Goal: Navigation & Orientation: Find specific page/section

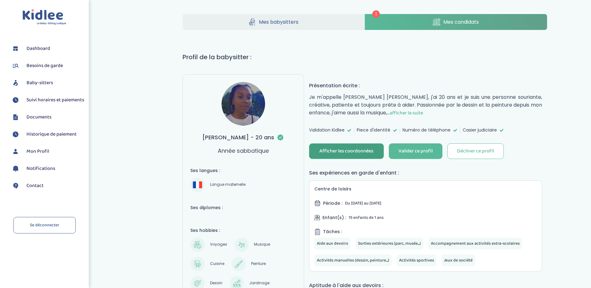
click at [361, 152] on div "Afficher les coordonnées" at bounding box center [347, 151] width 54 height 7
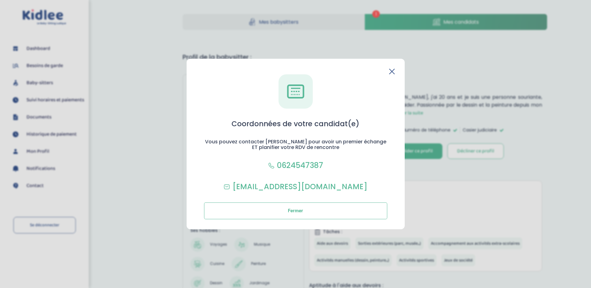
click at [391, 73] on icon at bounding box center [392, 72] width 6 height 6
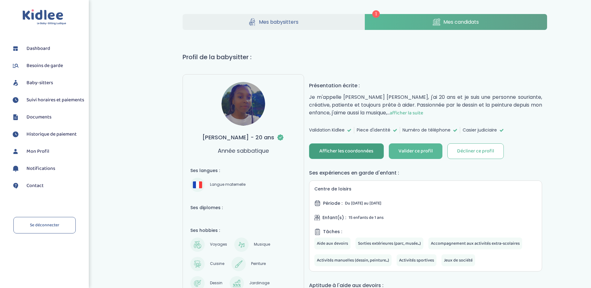
click at [41, 47] on span "Dashboard" at bounding box center [38, 48] width 24 height 7
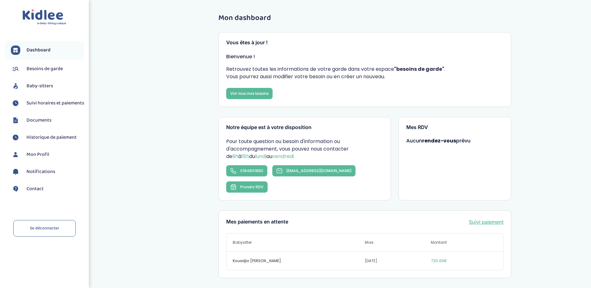
click at [38, 85] on span "Baby-sitters" at bounding box center [39, 85] width 26 height 7
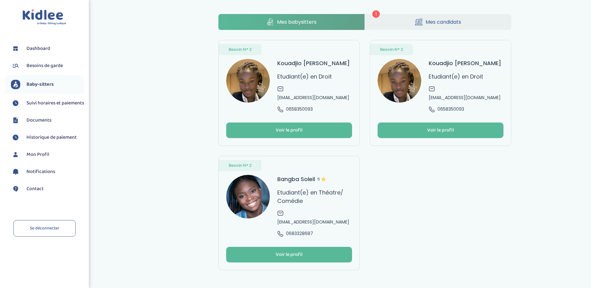
click at [34, 64] on span "Besoins de garde" at bounding box center [44, 65] width 36 height 7
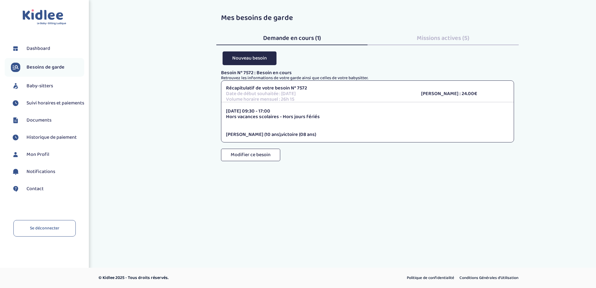
click at [29, 51] on span "Dashboard" at bounding box center [38, 48] width 24 height 7
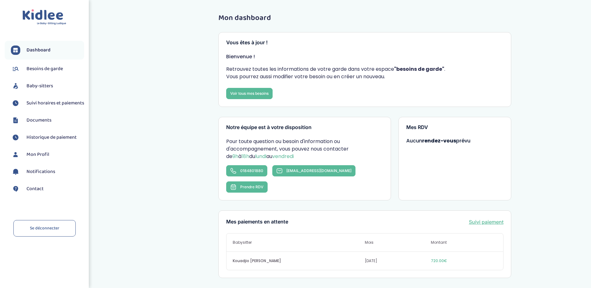
click at [42, 49] on span "Dashboard" at bounding box center [38, 49] width 24 height 7
